Goal: Information Seeking & Learning: Learn about a topic

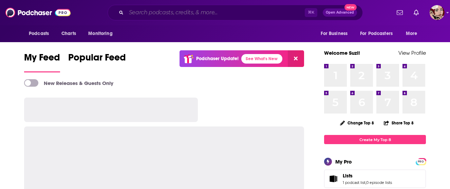
click at [225, 12] on input "Search podcasts, credits, & more..." at bounding box center [215, 12] width 179 height 11
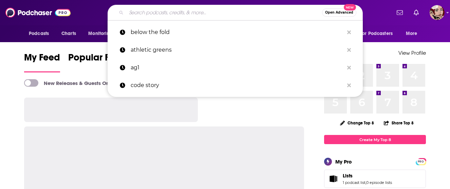
paste input "معتدل"
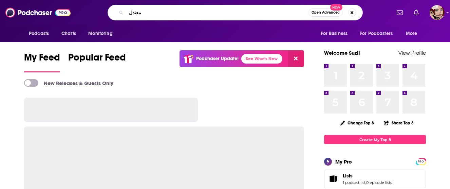
type input "معتدل"
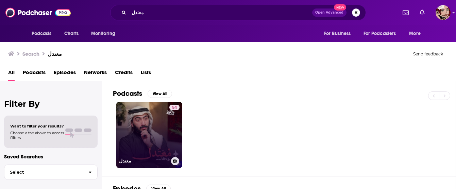
click at [155, 122] on link "54 معتدل" at bounding box center [149, 135] width 66 height 66
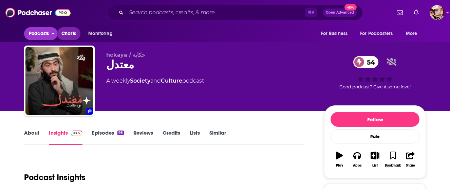
click at [59, 35] on link "Charts" at bounding box center [68, 33] width 23 height 13
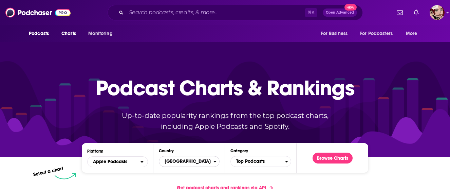
click at [179, 160] on span "[GEOGRAPHIC_DATA]" at bounding box center [186, 162] width 54 height 12
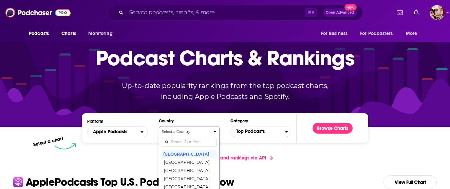
click at [179, 172] on div "Select a Country [GEOGRAPHIC_DATA] [GEOGRAPHIC_DATA] [GEOGRAPHIC_DATA] [GEOGRAP…" at bounding box center [189, 165] width 55 height 72
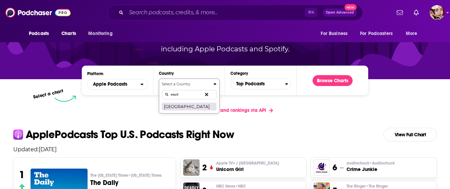
type input "saud"
click at [196, 105] on button "[GEOGRAPHIC_DATA]" at bounding box center [189, 106] width 55 height 8
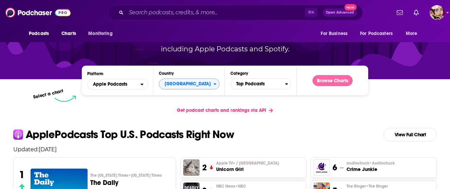
click at [324, 82] on button "Browse Charts" at bounding box center [333, 80] width 40 height 11
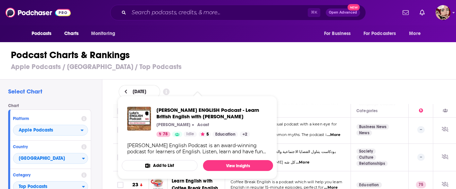
scroll to position [578, 0]
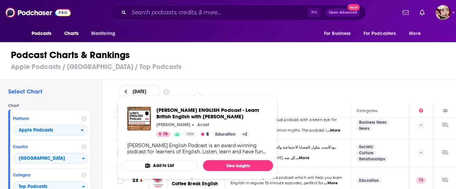
click at [260, 86] on div "[DATE]" at bounding box center [285, 92] width 332 height 14
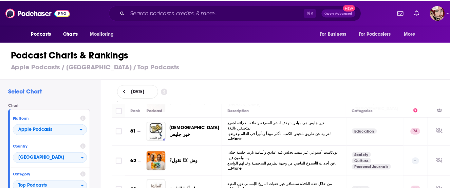
scroll to position [1707, 0]
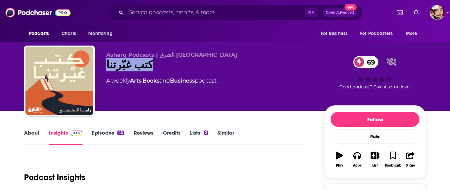
drag, startPoint x: 151, startPoint y: 66, endPoint x: 103, endPoint y: 63, distance: 48.3
click at [103, 63] on div "Asharq Podcasts | الشرق بودكاست كتب غيّرتنا 69 A weekly Arts , Books and Busine…" at bounding box center [225, 82] width 402 height 73
copy h2 "كتب غيّرتنا"
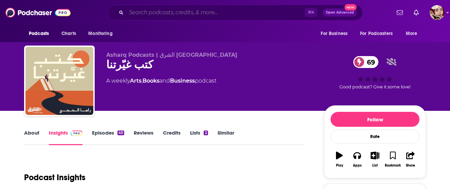
click at [230, 15] on input "Search podcasts, credits, & more..." at bounding box center [215, 12] width 179 height 11
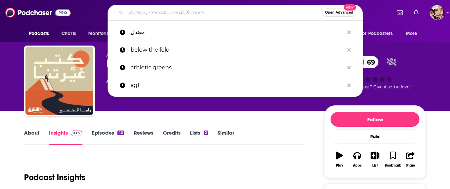
paste input "بودكاست وسق"
type input "بودكاست وسق"
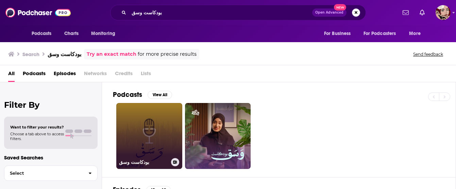
click at [167, 120] on link "بودكاست وسق" at bounding box center [149, 136] width 66 height 66
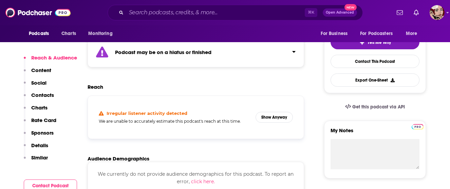
scroll to position [155, 0]
click at [279, 115] on button "Show Anyway" at bounding box center [274, 116] width 37 height 11
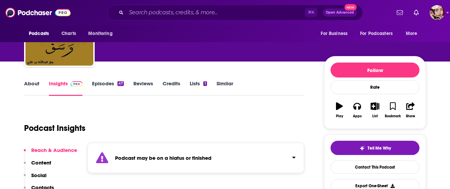
scroll to position [0, 0]
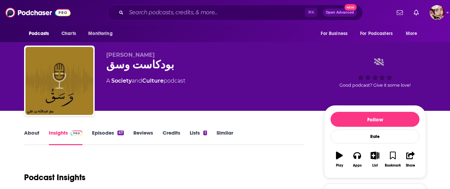
click at [143, 66] on div "بودكاست وسق" at bounding box center [209, 64] width 207 height 13
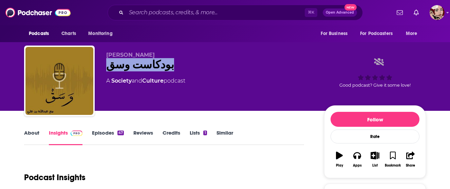
click at [143, 66] on div "بودكاست وسق" at bounding box center [209, 64] width 207 height 13
